Goal: Task Accomplishment & Management: Complete application form

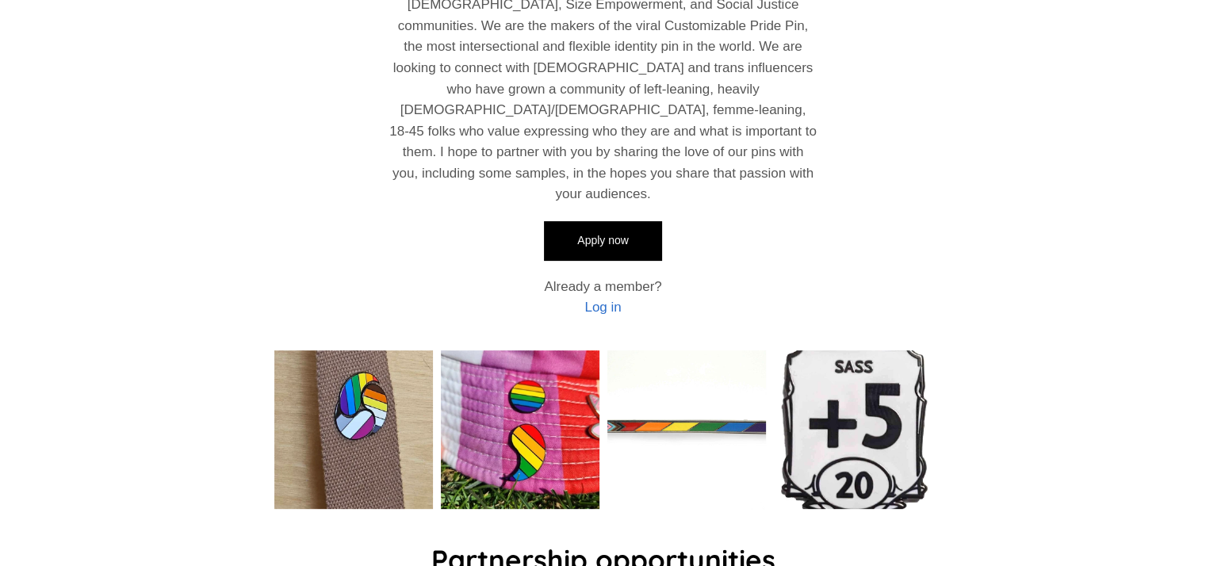
scroll to position [476, 0]
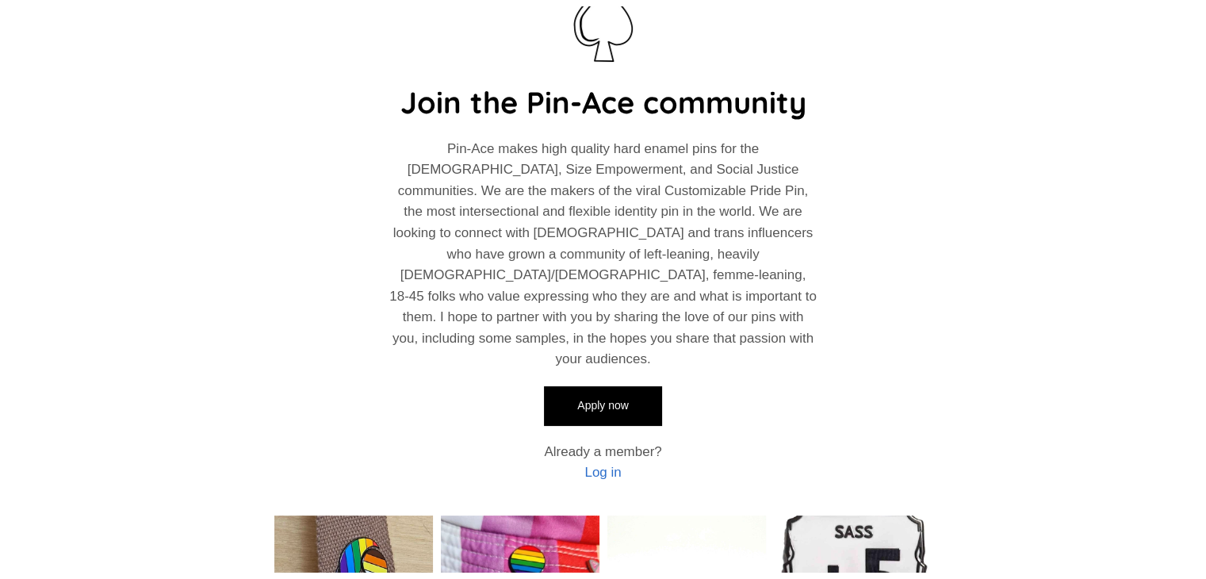
scroll to position [317, 0]
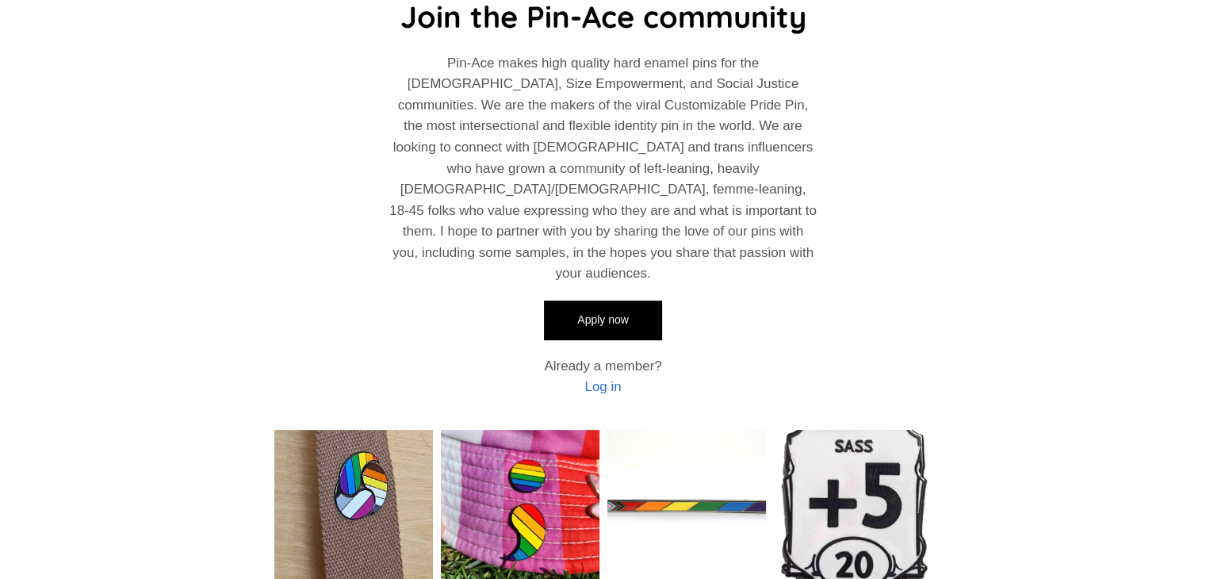
click at [632, 300] on div "Apply now Already a member? Log in" at bounding box center [602, 349] width 117 height 98
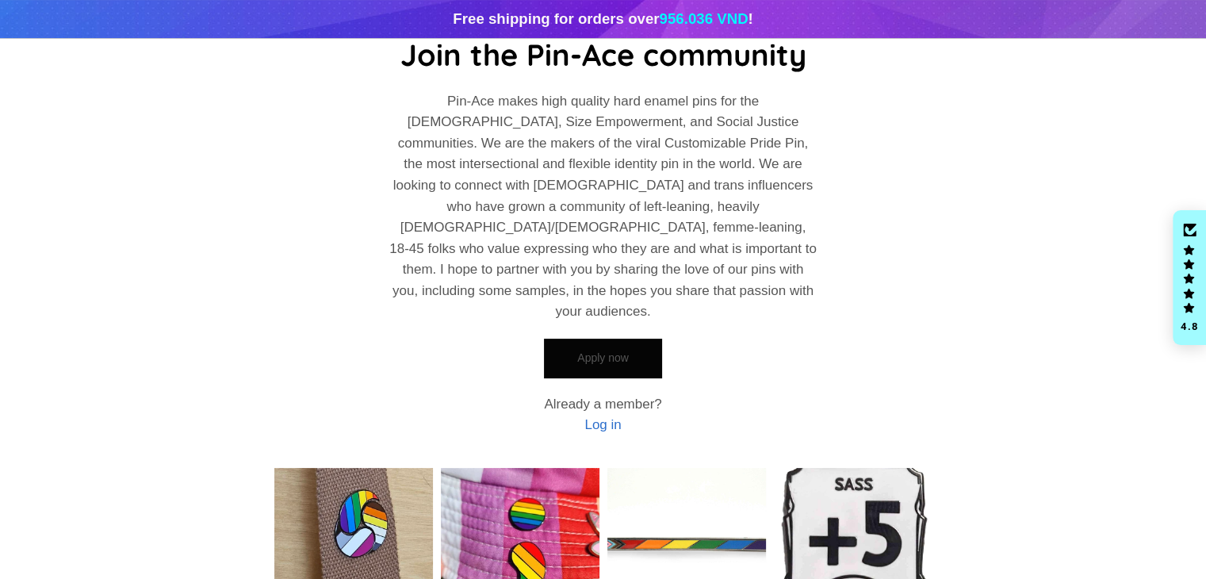
click at [613, 339] on link "Apply now" at bounding box center [602, 359] width 117 height 40
